Goal: Check status: Check status

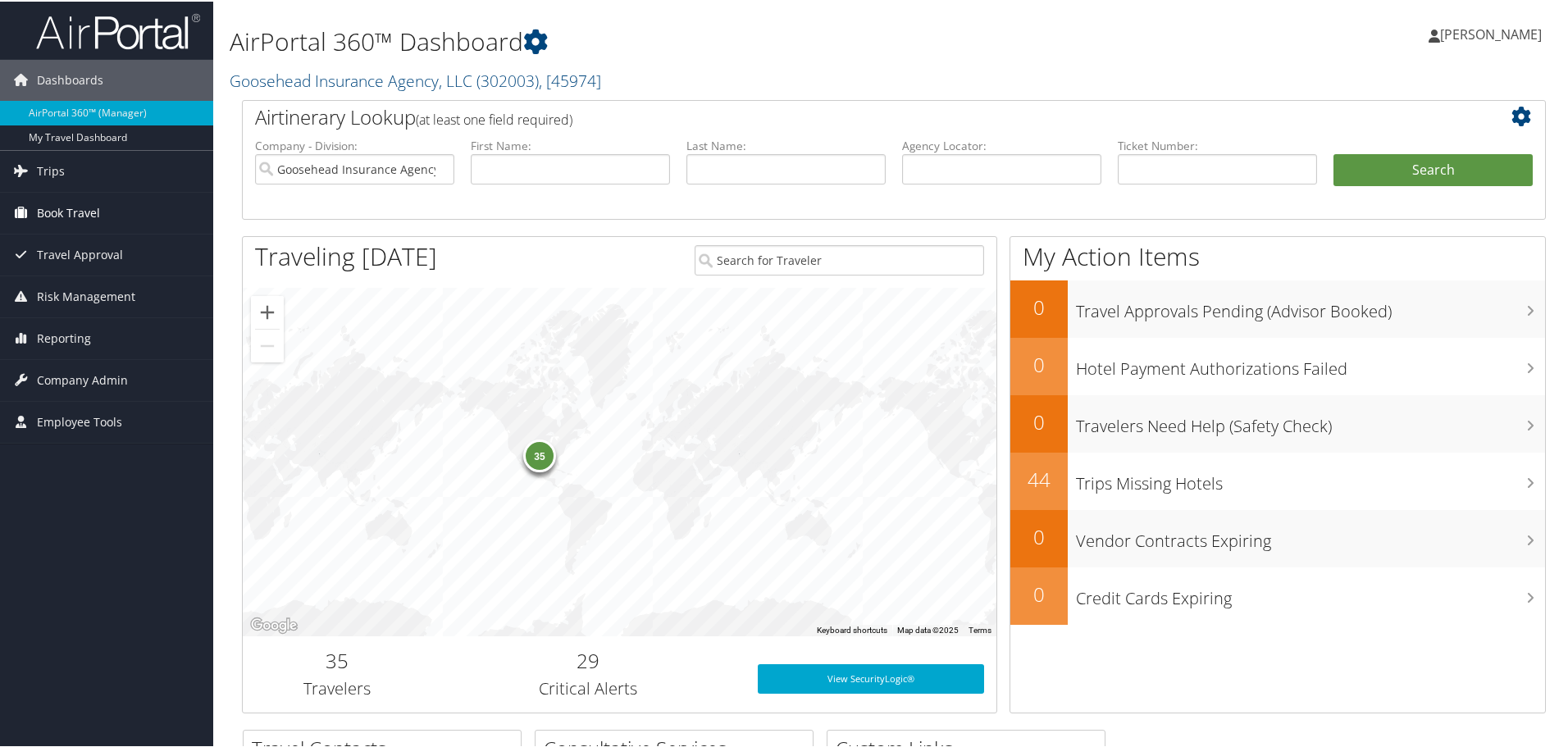
click at [43, 216] on span "Book Travel" at bounding box center [68, 211] width 63 height 41
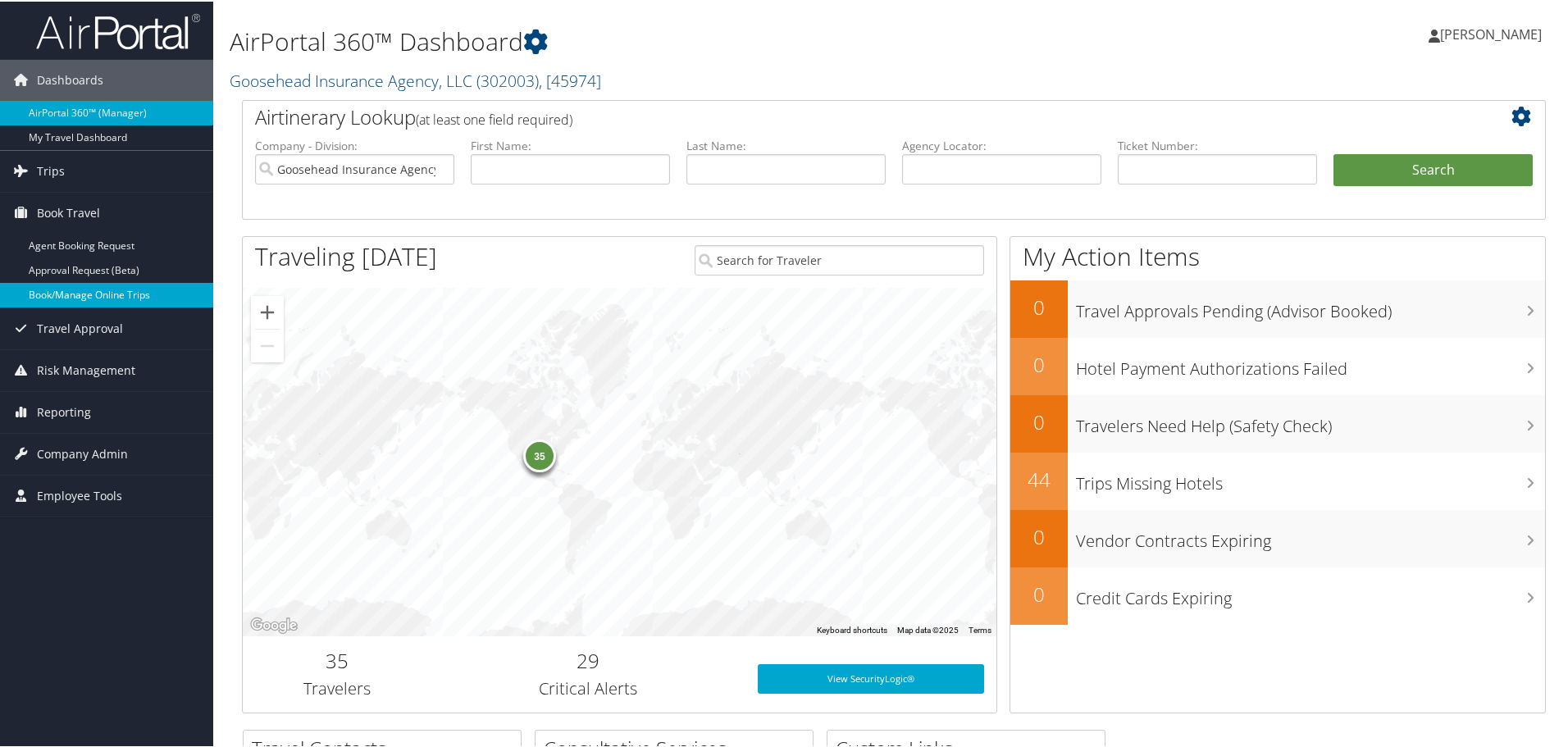
click at [123, 290] on link "Book/Manage Online Trips" at bounding box center [106, 293] width 213 height 25
click at [107, 177] on link "Trips" at bounding box center [106, 169] width 213 height 41
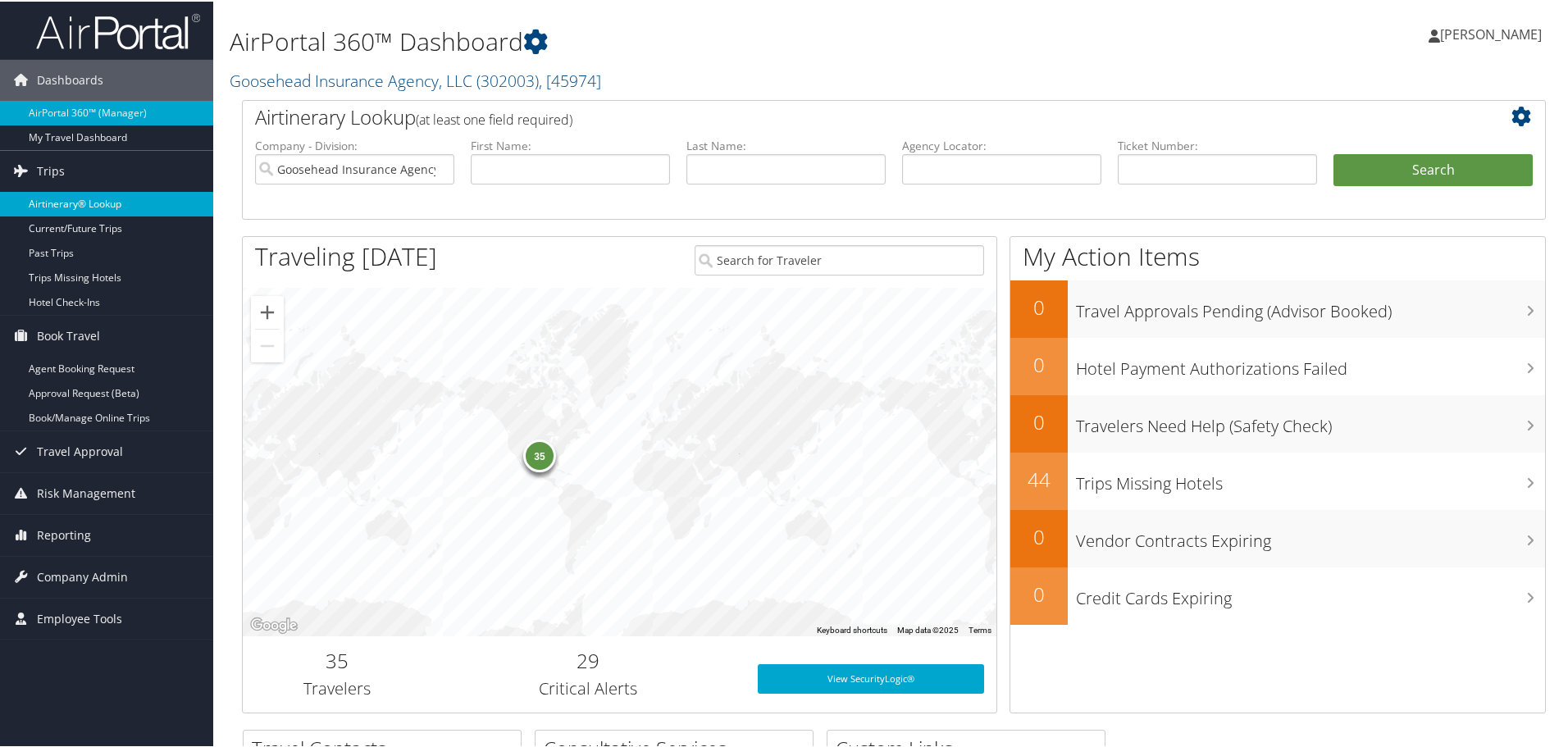
click at [116, 209] on link "Airtinerary® Lookup" at bounding box center [106, 202] width 213 height 25
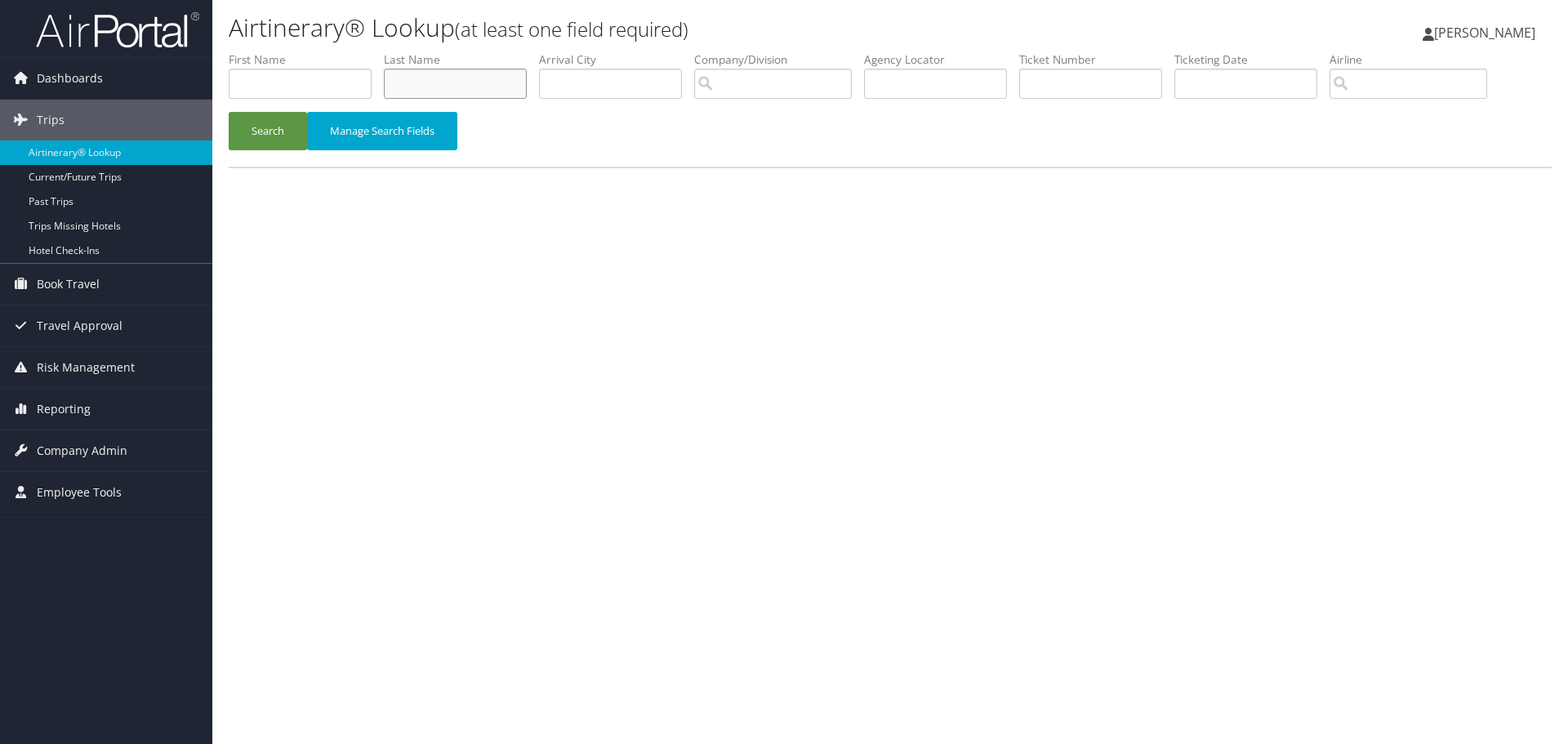
click at [505, 83] on input "text" at bounding box center [454, 84] width 142 height 30
type input "[PERSON_NAME]"
click at [282, 125] on button "Search" at bounding box center [268, 130] width 79 height 39
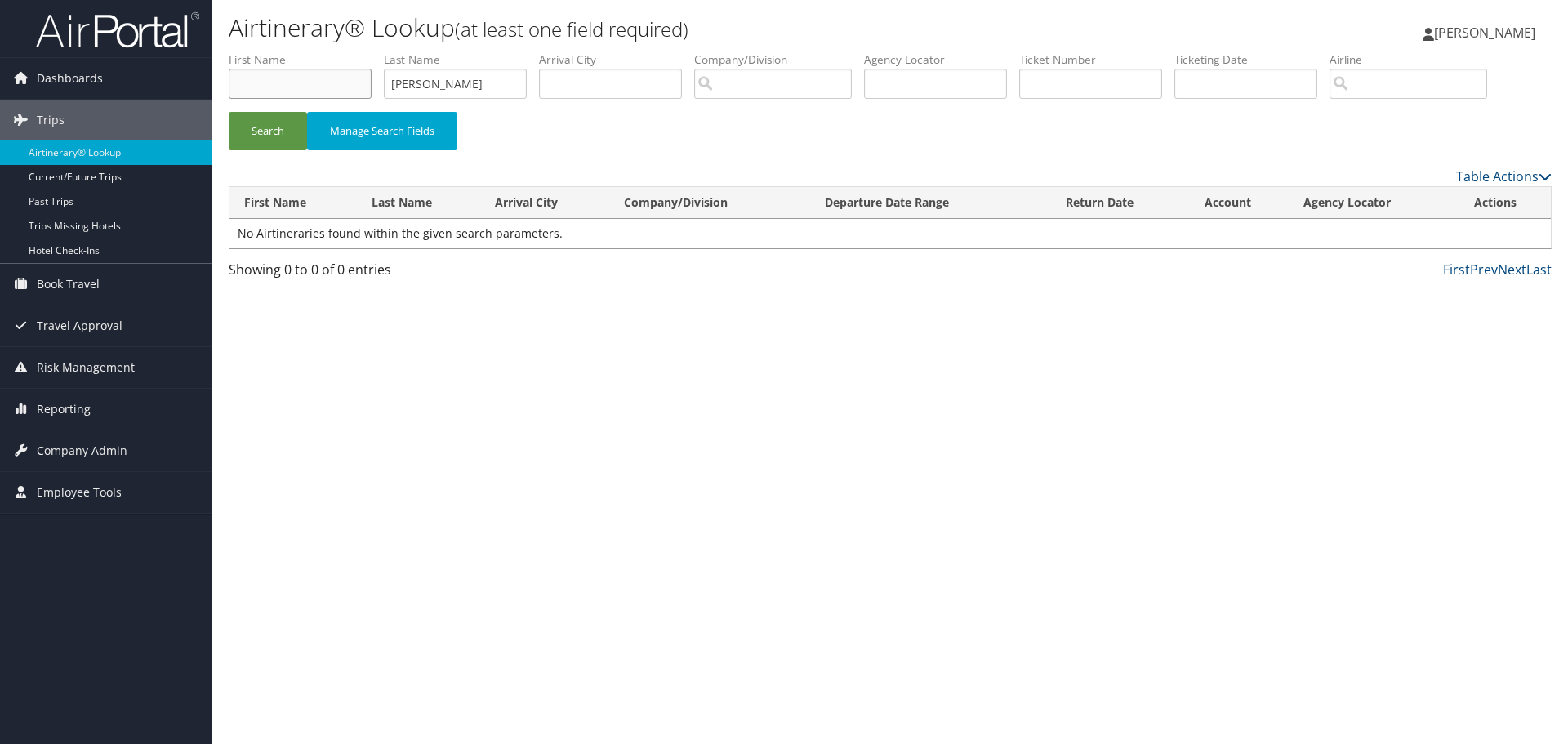
click at [283, 85] on input "text" at bounding box center [300, 84] width 142 height 30
type input "colbe"
click at [409, 88] on input "[PERSON_NAME]" at bounding box center [454, 84] width 142 height 30
click at [280, 124] on button "Search" at bounding box center [268, 130] width 79 height 39
